Goal: Task Accomplishment & Management: Complete application form

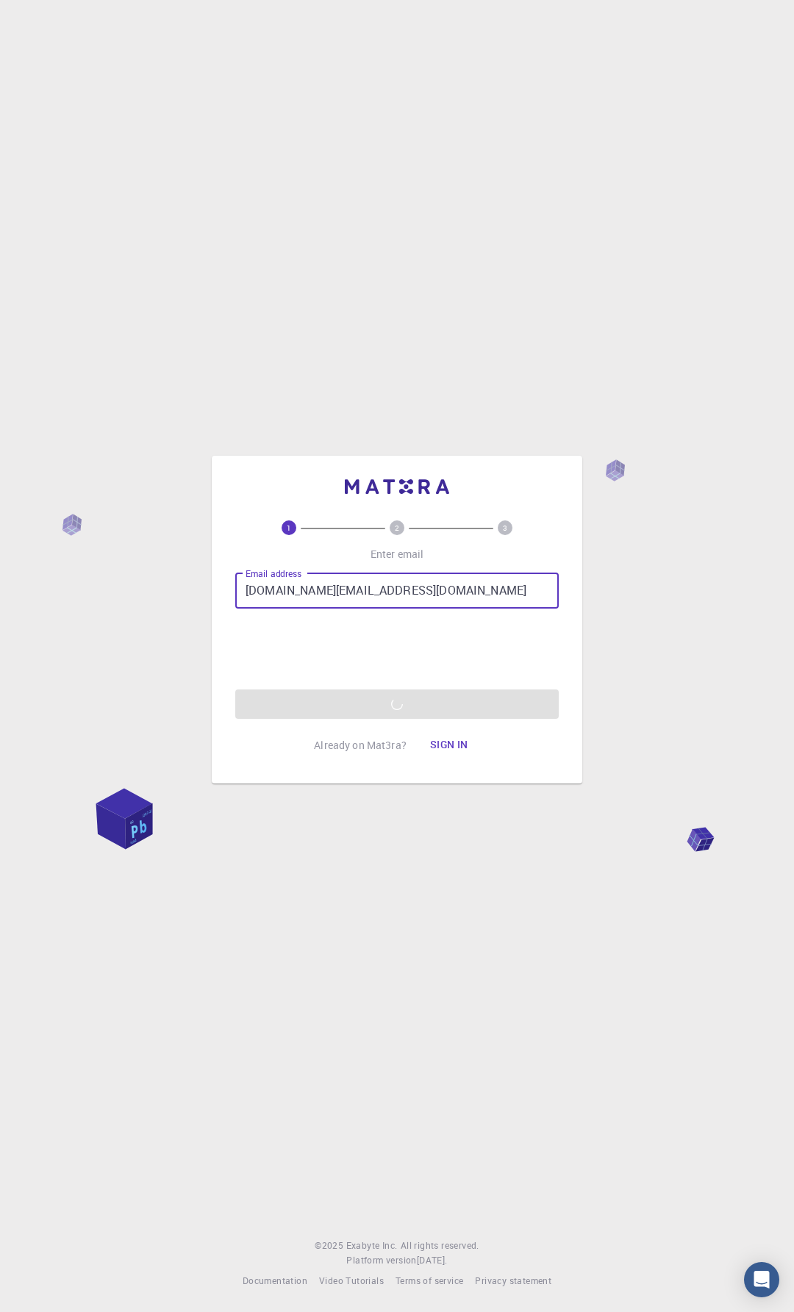
type input "[DOMAIN_NAME][EMAIL_ADDRESS][DOMAIN_NAME]"
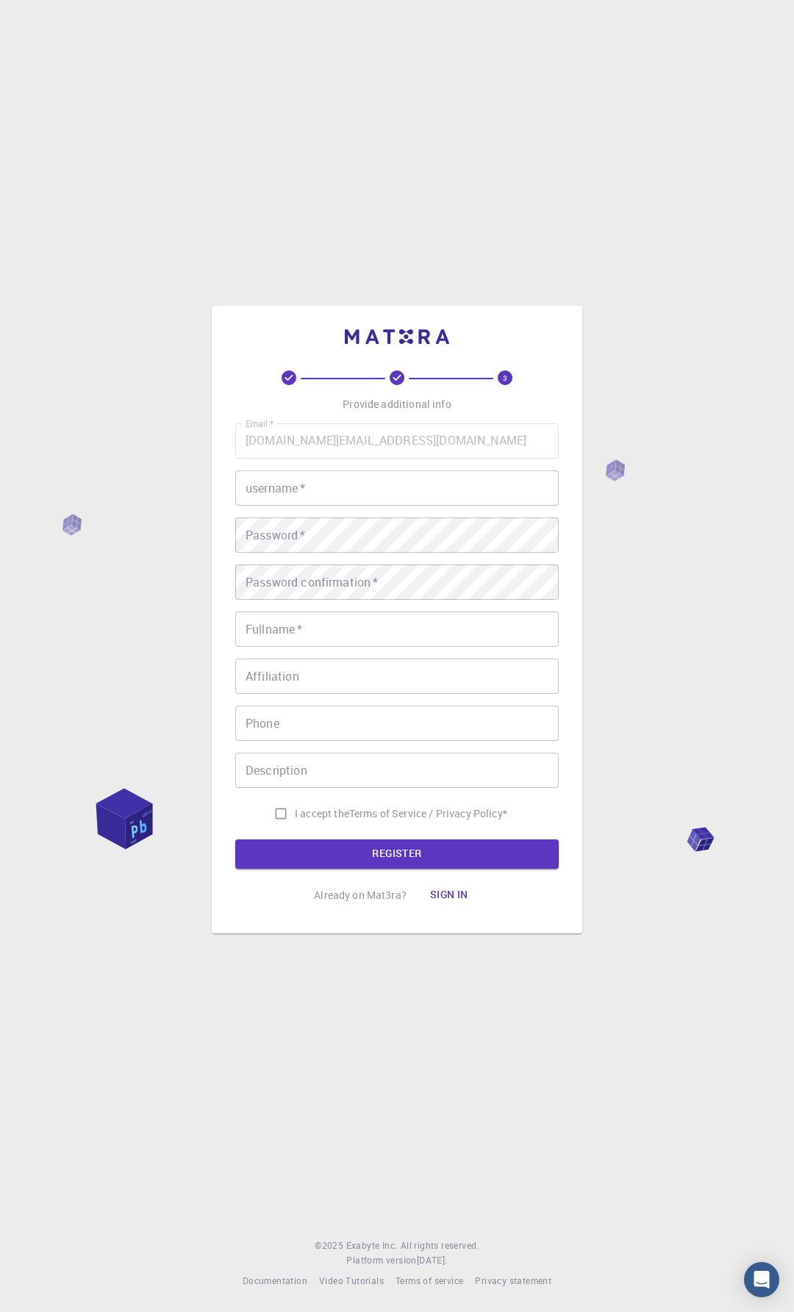
click at [375, 491] on input "username   *" at bounding box center [396, 487] width 323 height 35
type input "[PERSON_NAME]"
click at [360, 634] on input "Fullname   *" at bounding box center [396, 629] width 323 height 35
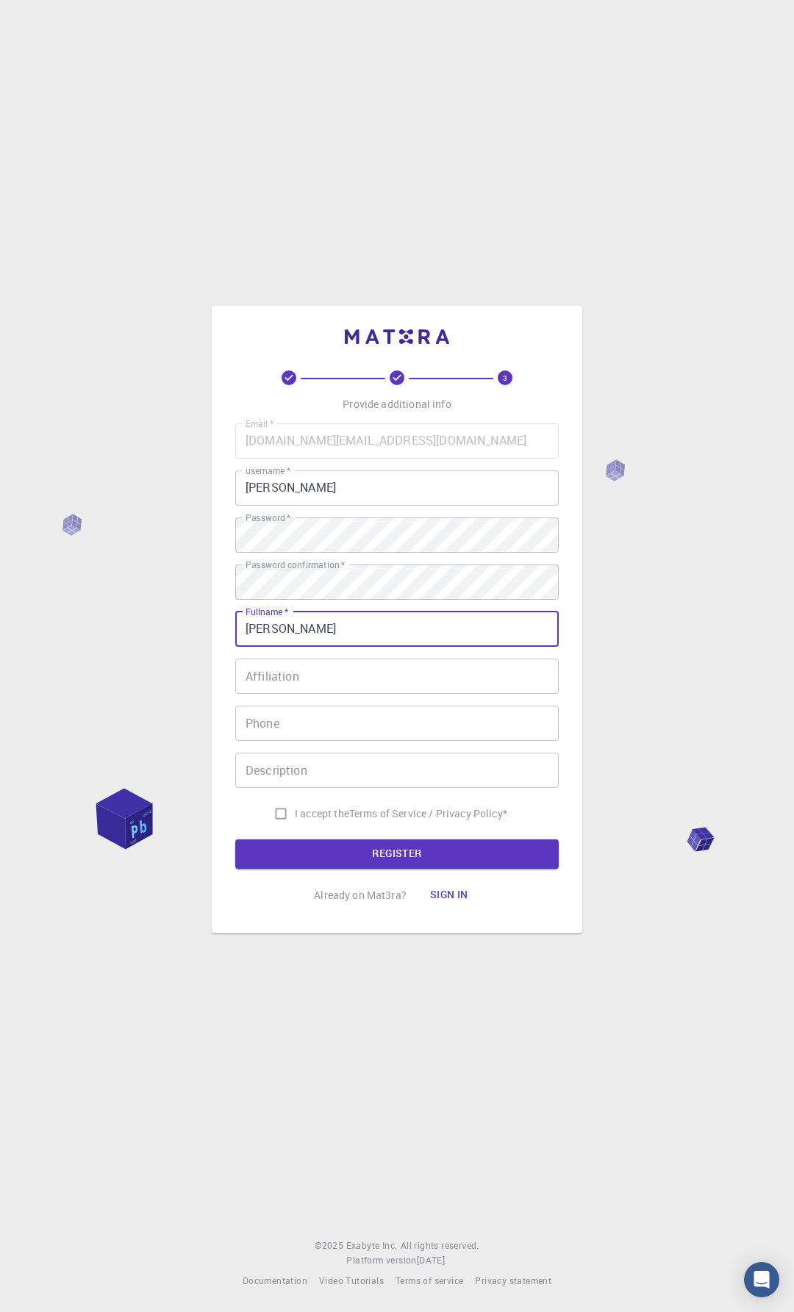
type input "[PERSON_NAME]"
click at [284, 806] on input "I accept the Terms of Service / Privacy Policy *" at bounding box center [281, 814] width 28 height 28
checkbox input "true"
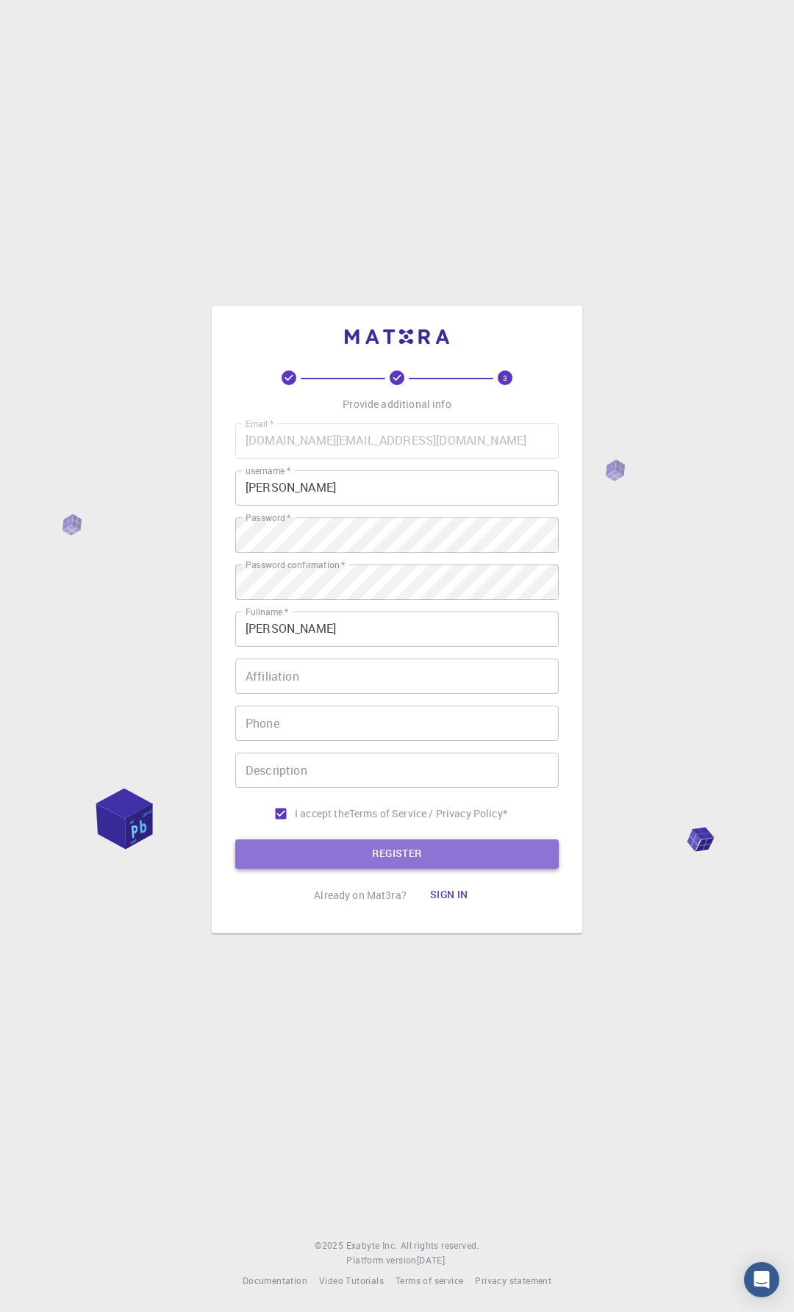
click at [376, 851] on button "REGISTER" at bounding box center [396, 854] width 323 height 29
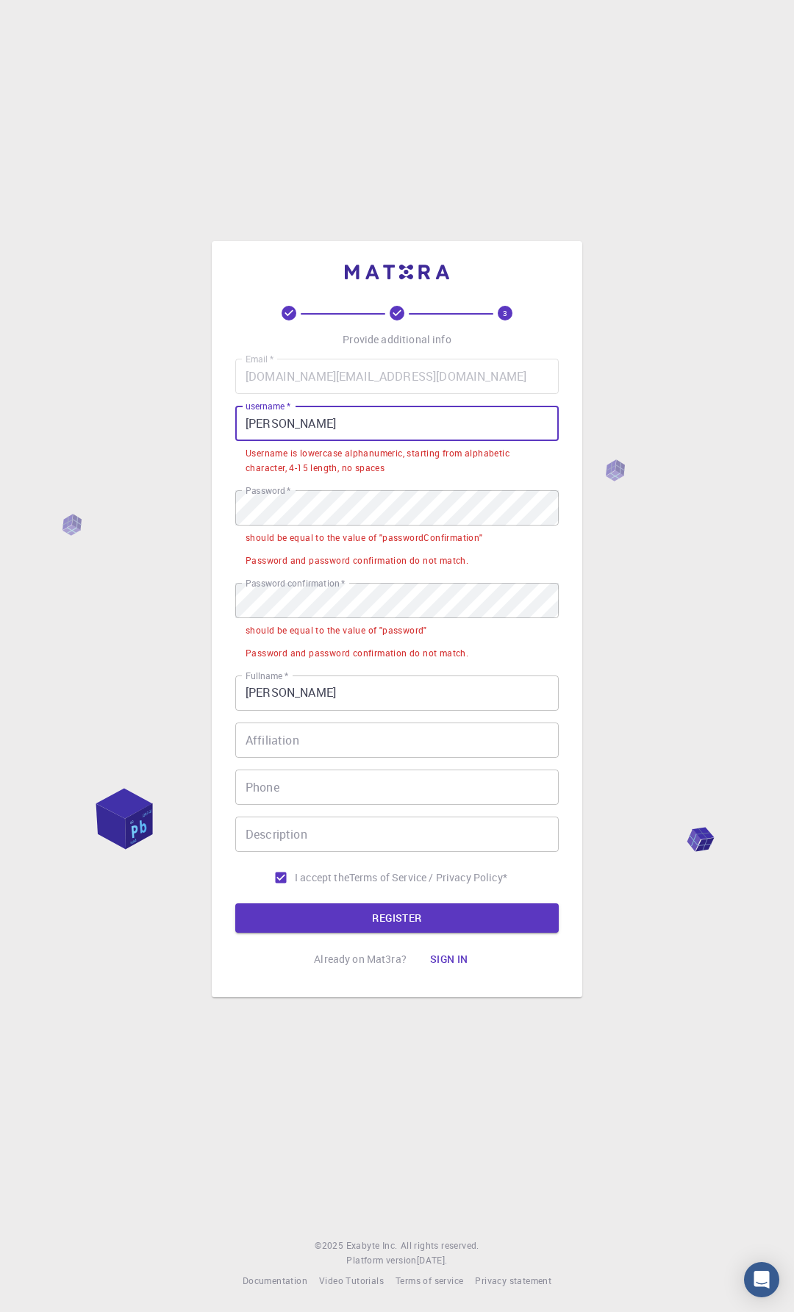
drag, startPoint x: 318, startPoint y: 425, endPoint x: 188, endPoint y: 423, distance: 129.4
click at [188, 423] on div "3 Provide additional info Email   * [DOMAIN_NAME][EMAIL_ADDRESS][DOMAIN_NAME] E…" at bounding box center [397, 656] width 794 height 1312
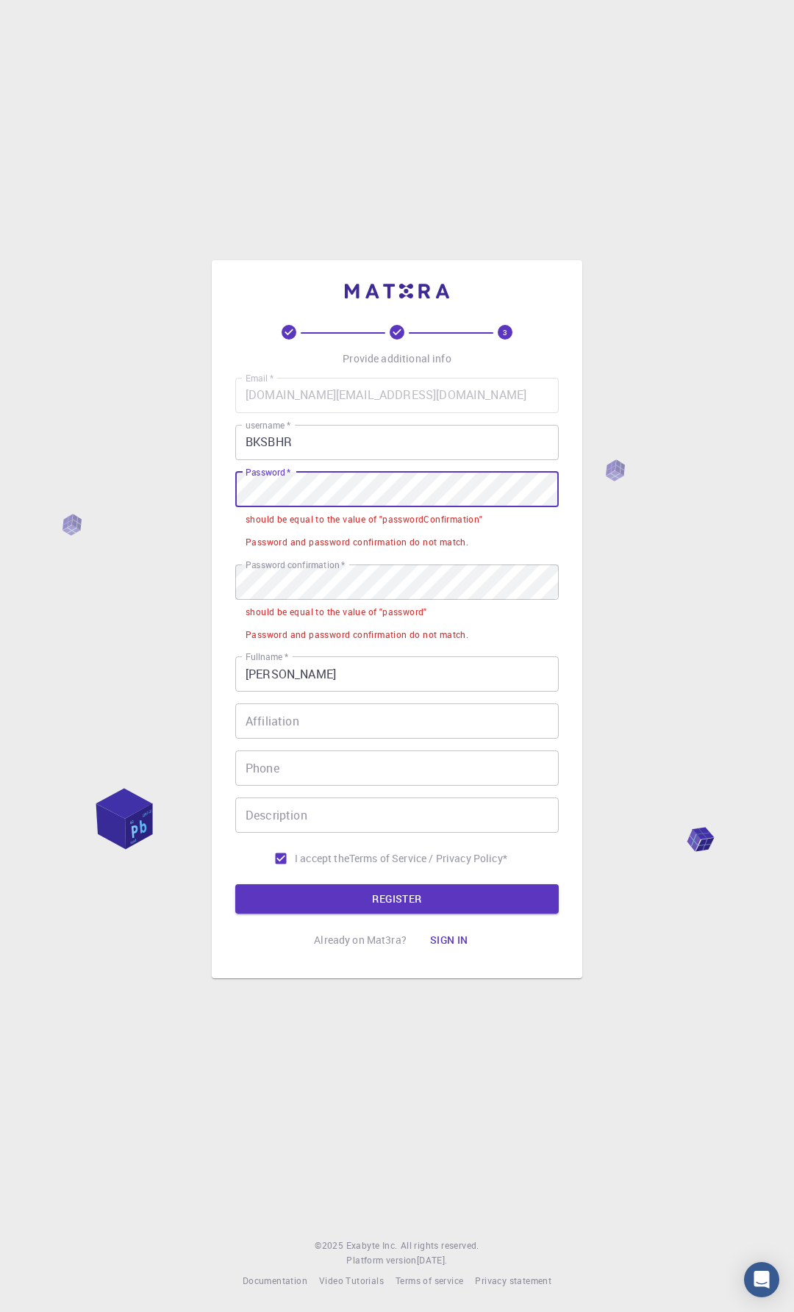
click at [168, 485] on div "3 Provide additional info Email   * [DOMAIN_NAME][EMAIL_ADDRESS][DOMAIN_NAME] E…" at bounding box center [397, 656] width 794 height 1312
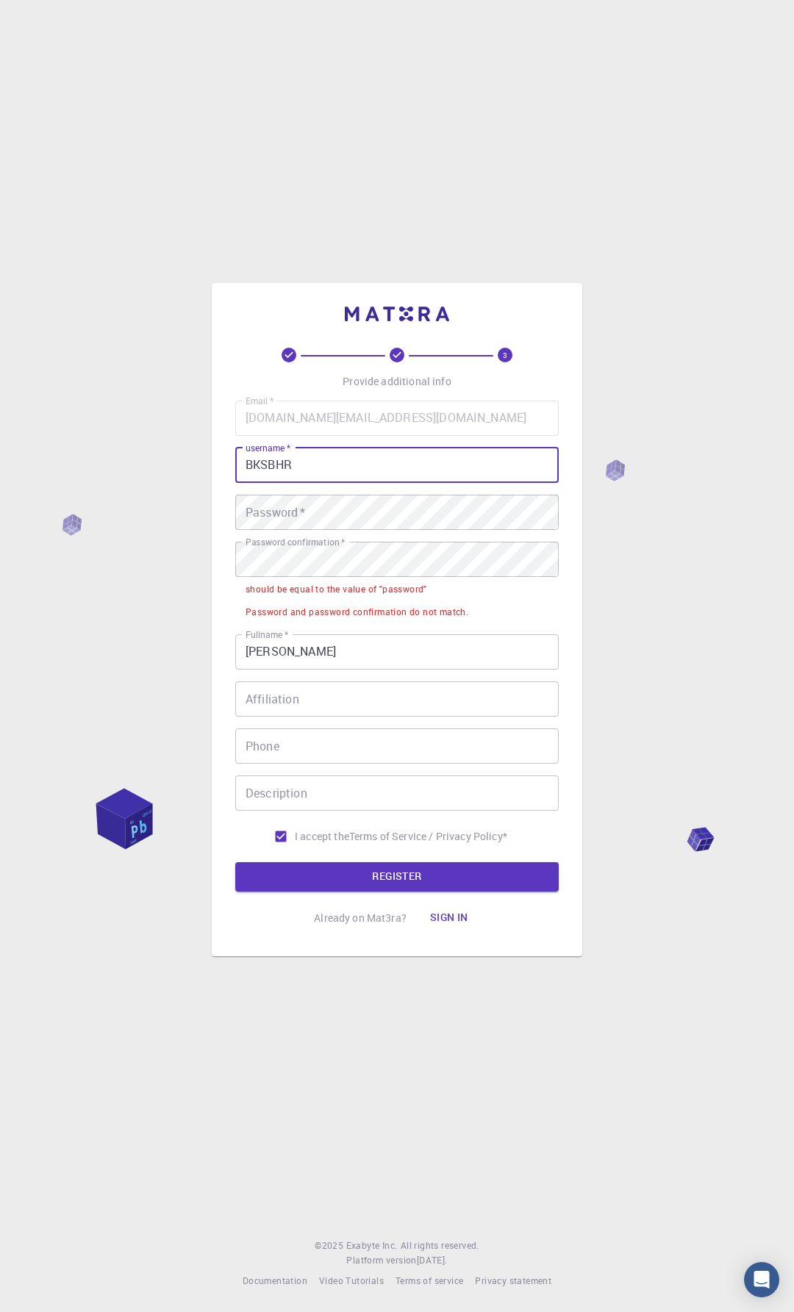
click at [429, 470] on input "BKSBHR" at bounding box center [396, 465] width 323 height 35
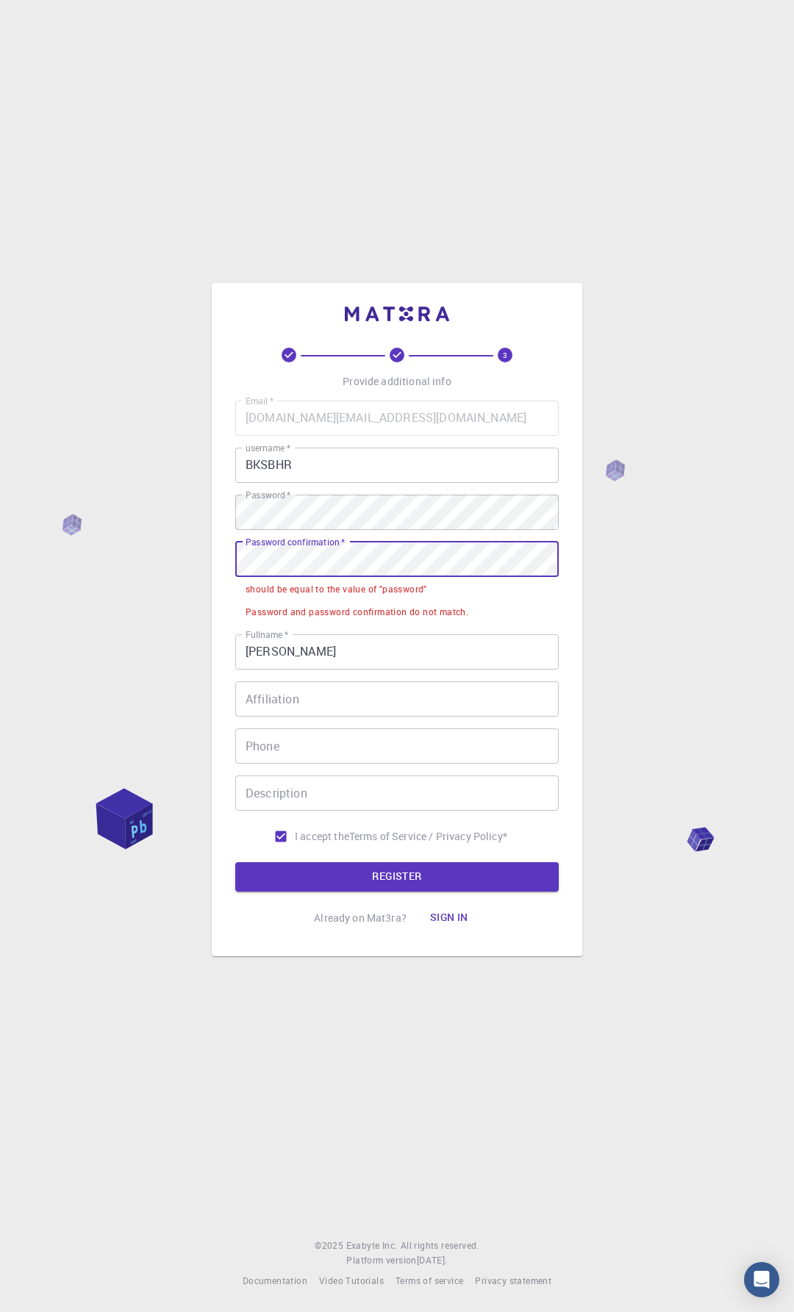
click at [182, 548] on div "3 Provide additional info Email   * [DOMAIN_NAME][EMAIL_ADDRESS][DOMAIN_NAME] E…" at bounding box center [397, 656] width 794 height 1312
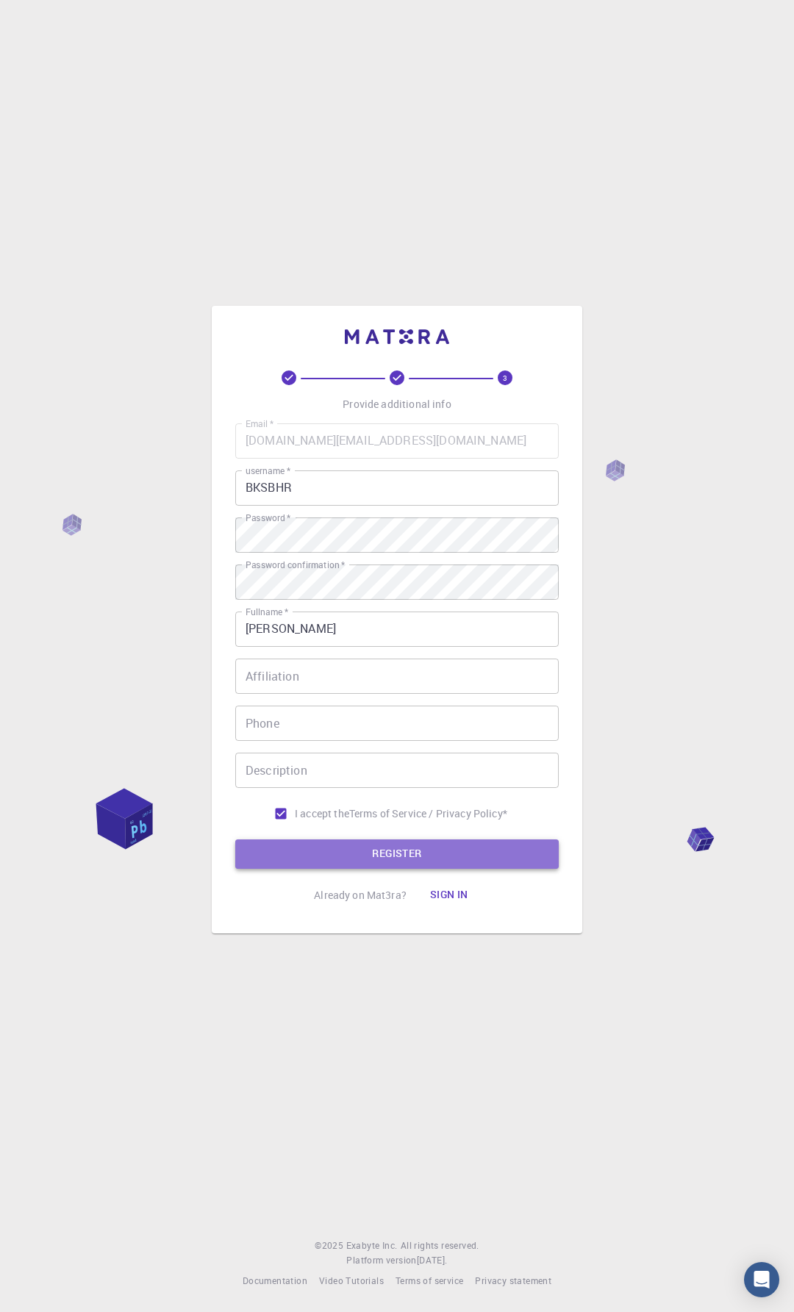
click at [412, 848] on button "REGISTER" at bounding box center [396, 854] width 323 height 29
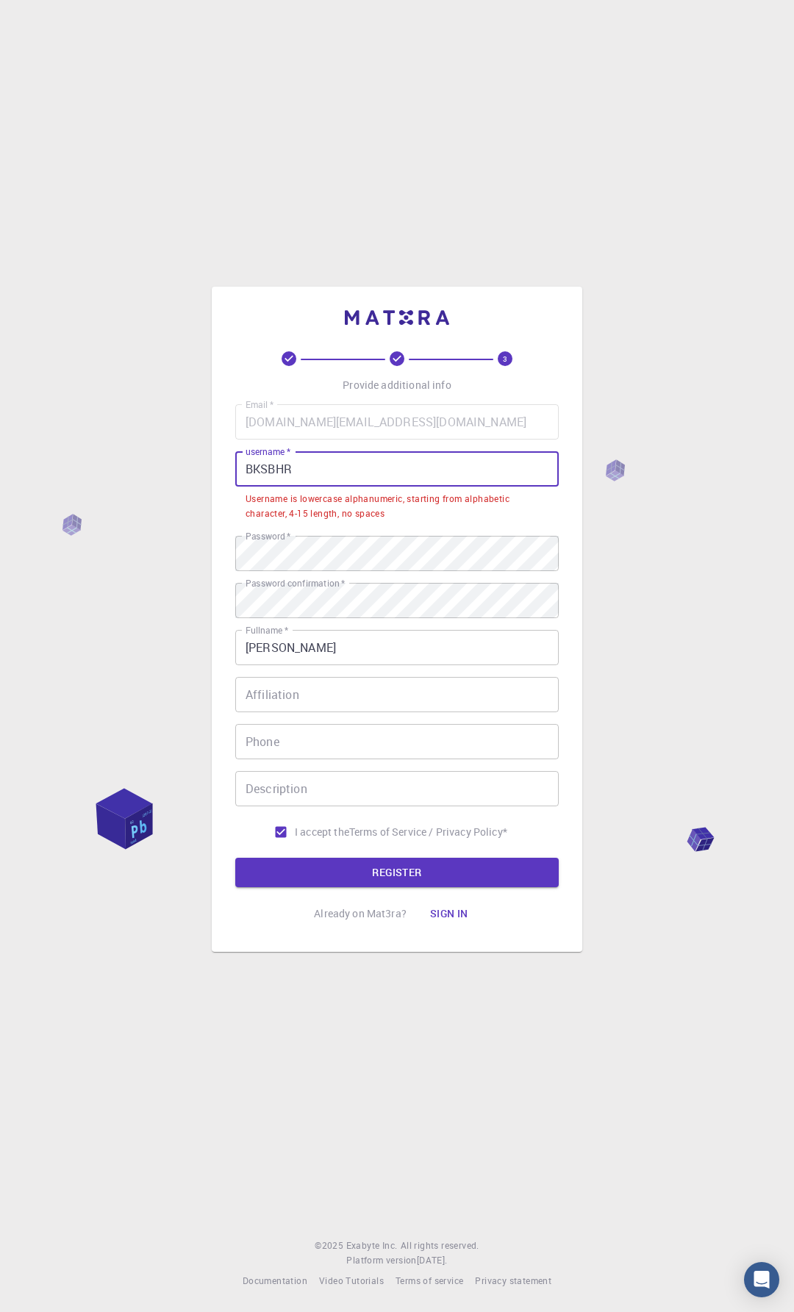
drag, startPoint x: 328, startPoint y: 468, endPoint x: 110, endPoint y: 457, distance: 217.9
click at [110, 457] on div "3 Provide additional info Email   * [DOMAIN_NAME][EMAIL_ADDRESS][DOMAIN_NAME] E…" at bounding box center [397, 656] width 794 height 1312
type input "B"
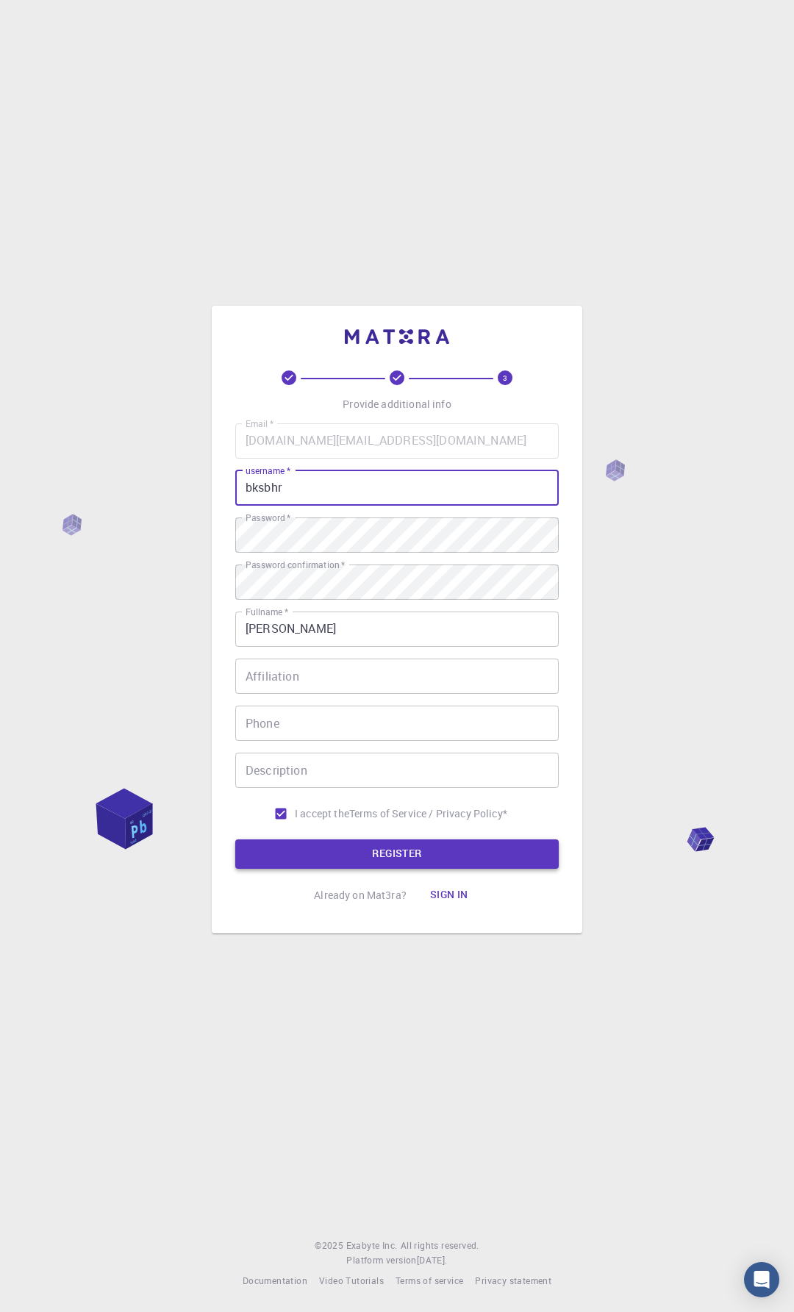
type input "bksbhr"
click at [456, 863] on button "REGISTER" at bounding box center [396, 854] width 323 height 29
click at [396, 856] on button "REGISTER" at bounding box center [396, 854] width 323 height 29
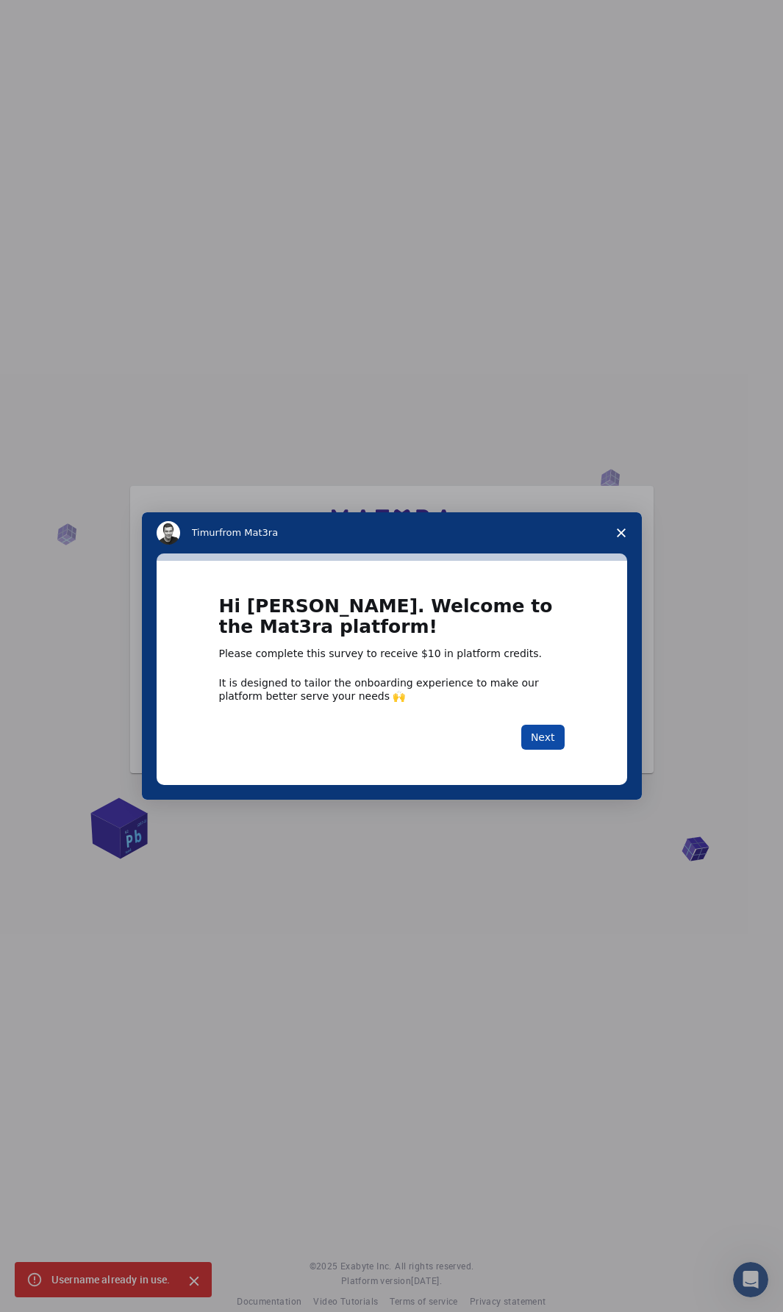
click at [542, 734] on button "Next" at bounding box center [542, 737] width 43 height 25
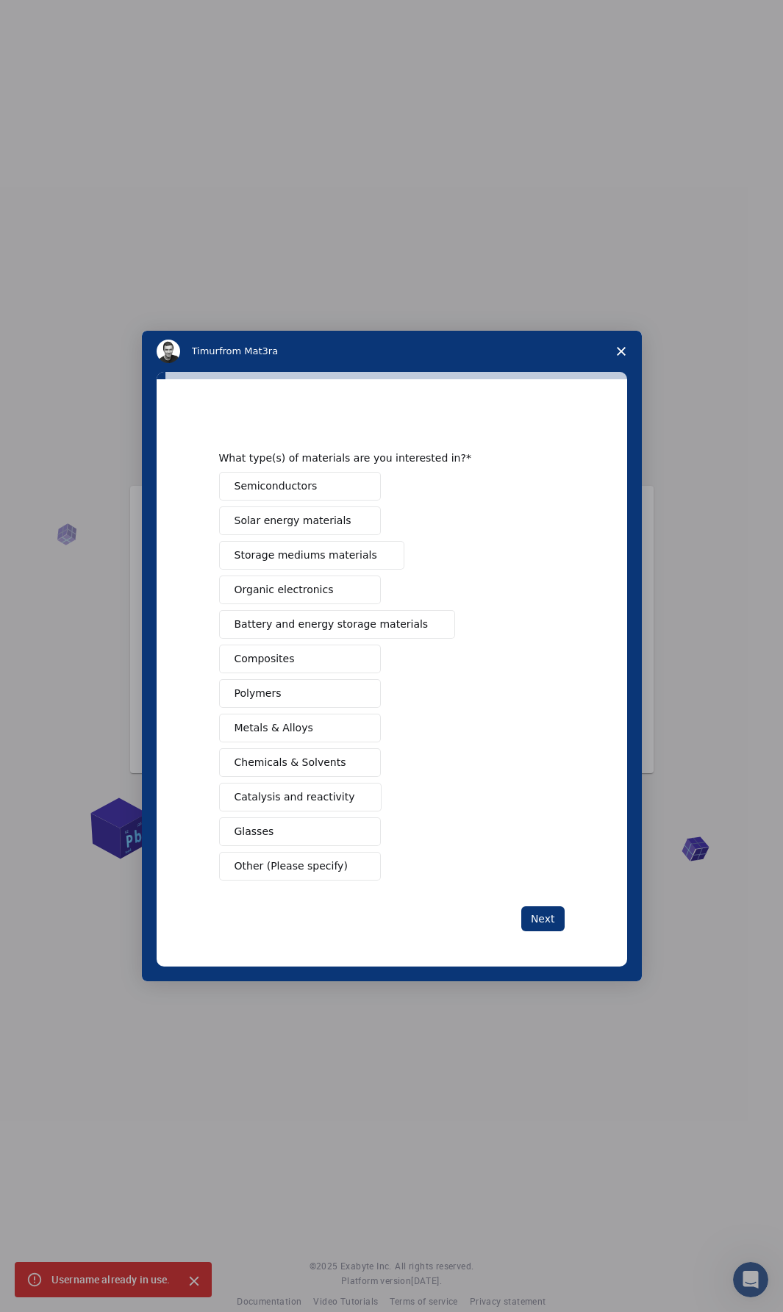
click at [622, 351] on polygon "Close survey" at bounding box center [621, 351] width 9 height 9
